Goal: Find specific page/section

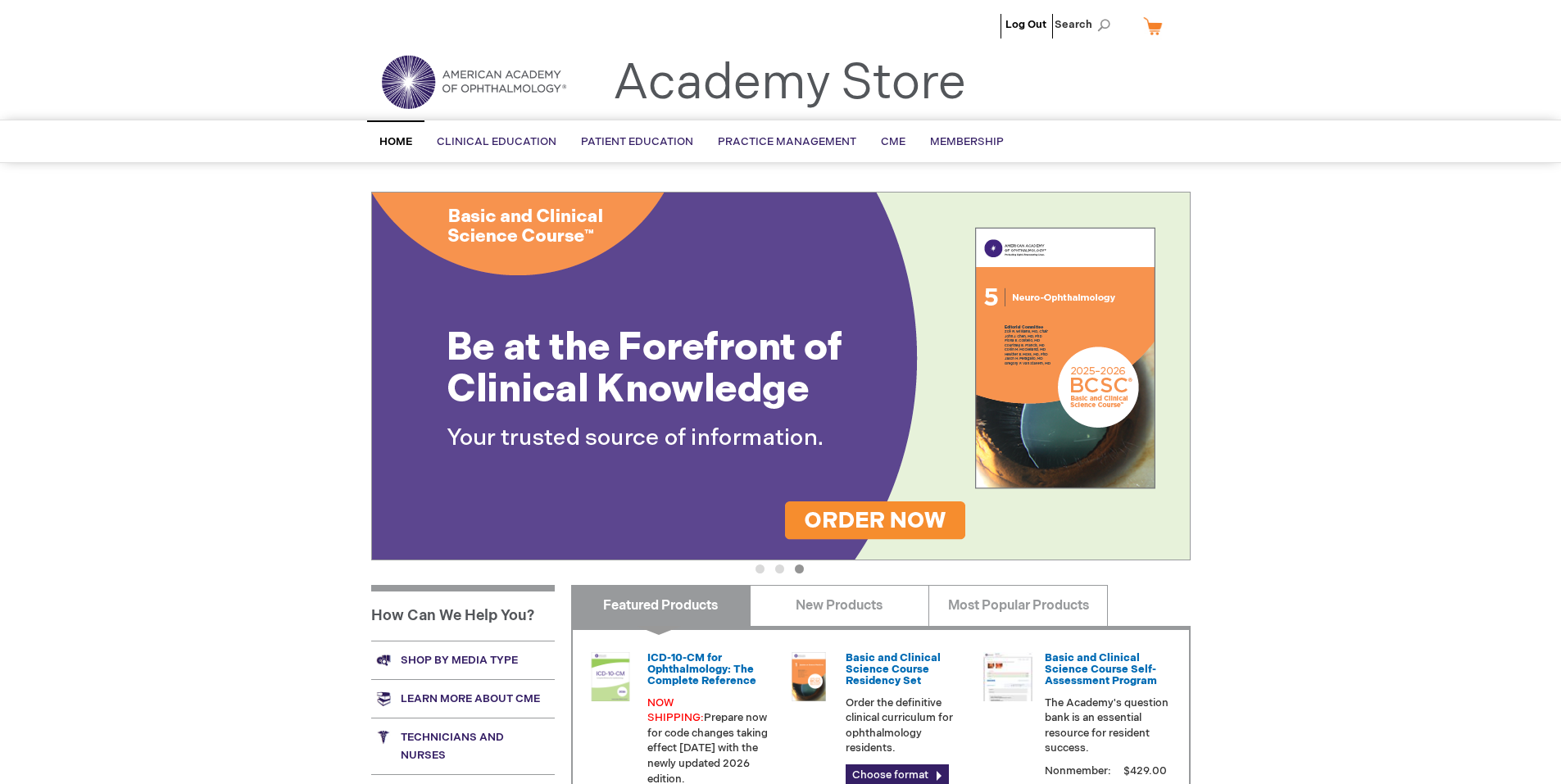
click at [388, 141] on span "Home" at bounding box center [395, 141] width 32 height 13
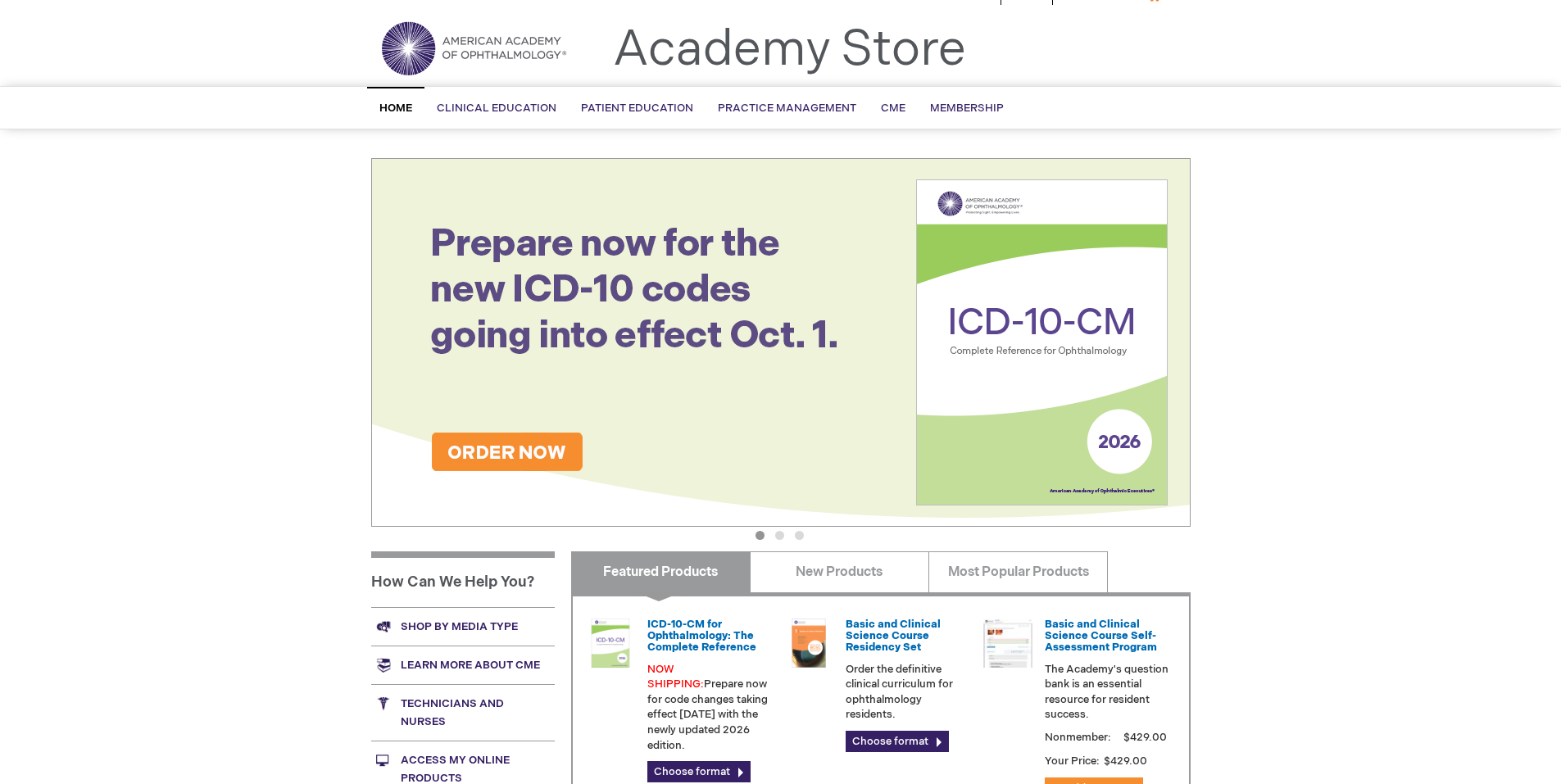
scroll to position [328, 0]
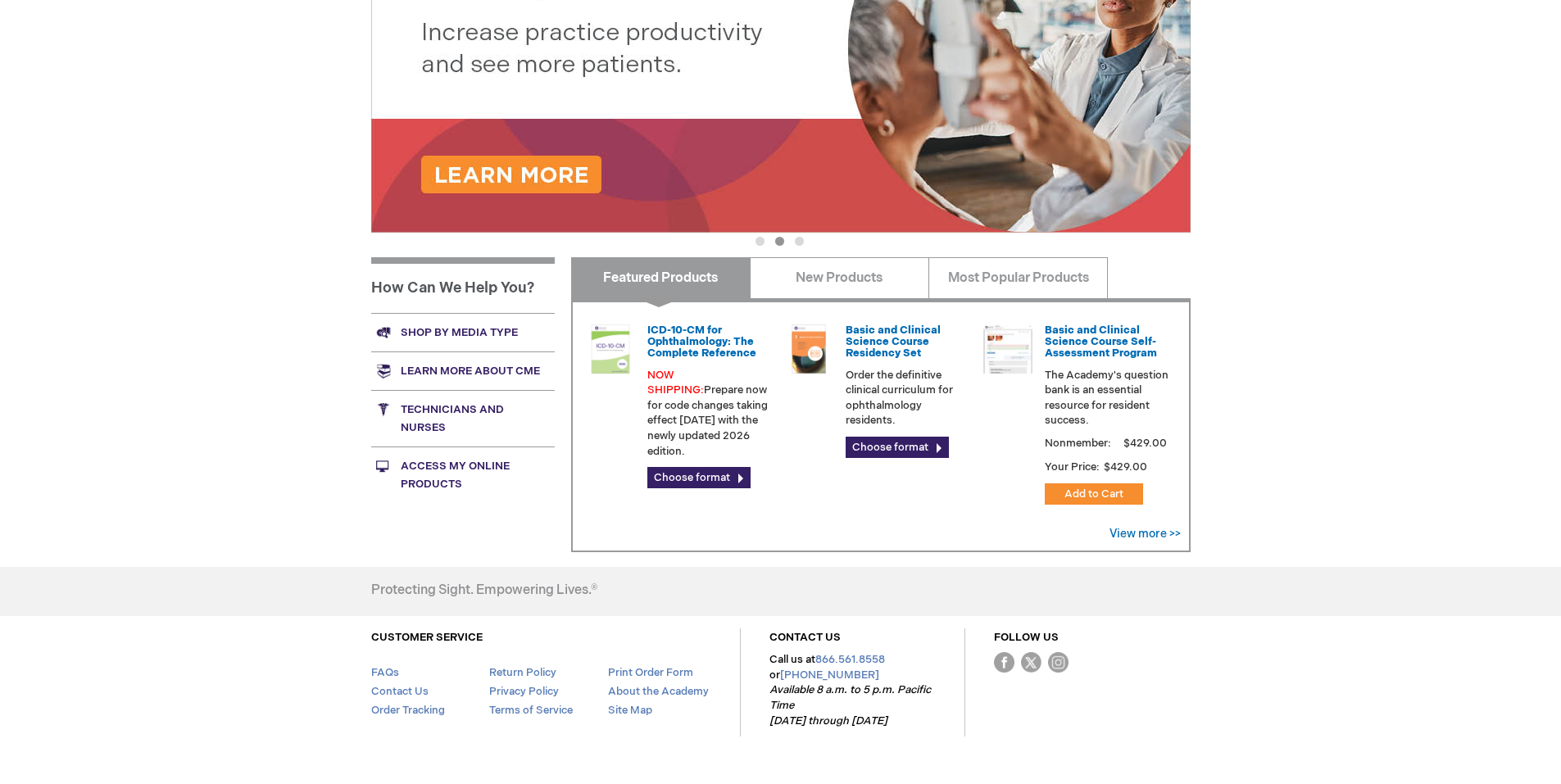
click at [420, 415] on link "Technicians and nurses" at bounding box center [463, 418] width 184 height 56
